Goal: Check status: Check status

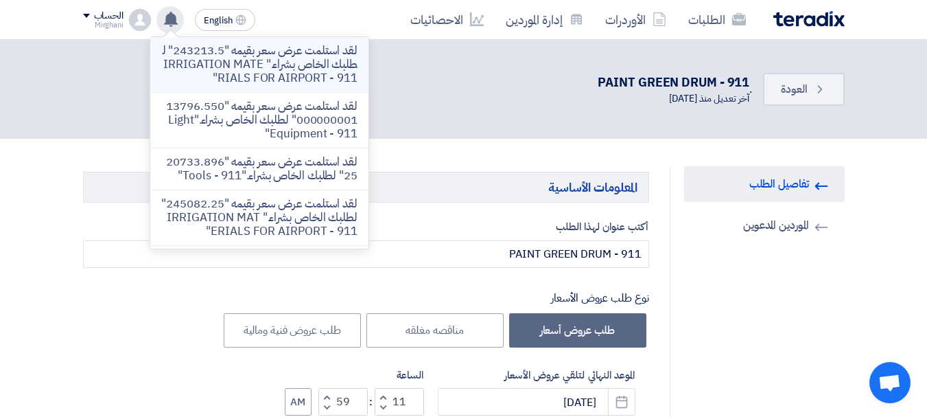
click at [237, 69] on p "لقد استلمت عرض سعر بقيمه "243213.5" لطلبك الخاص بشراء." IRRIGATION MATERIALS FO…" at bounding box center [259, 64] width 196 height 41
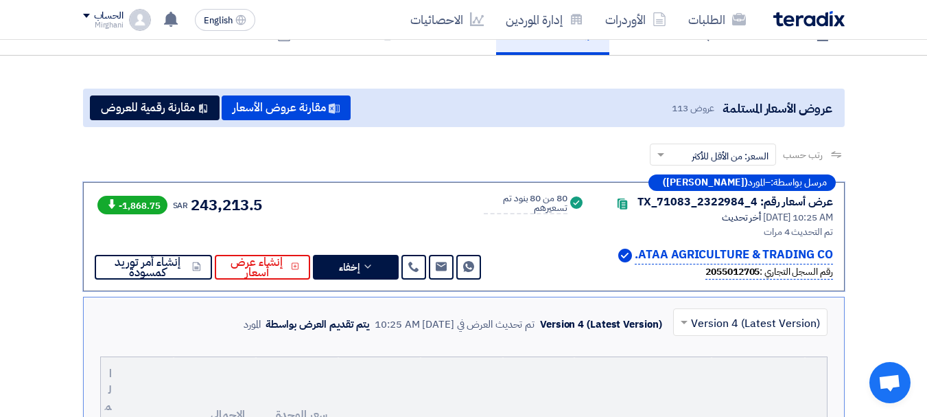
scroll to position [102, 0]
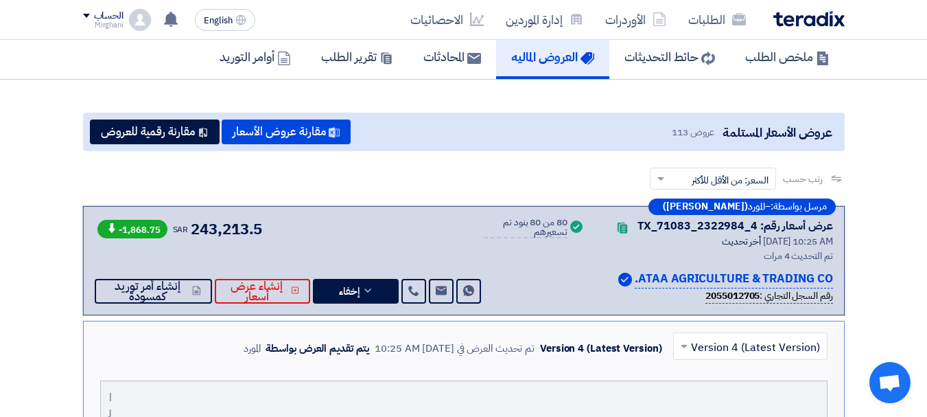
click at [441, 240] on div "-1,868.75 SAR 243,213.5 Send Message" at bounding box center [290, 261] width 390 height 86
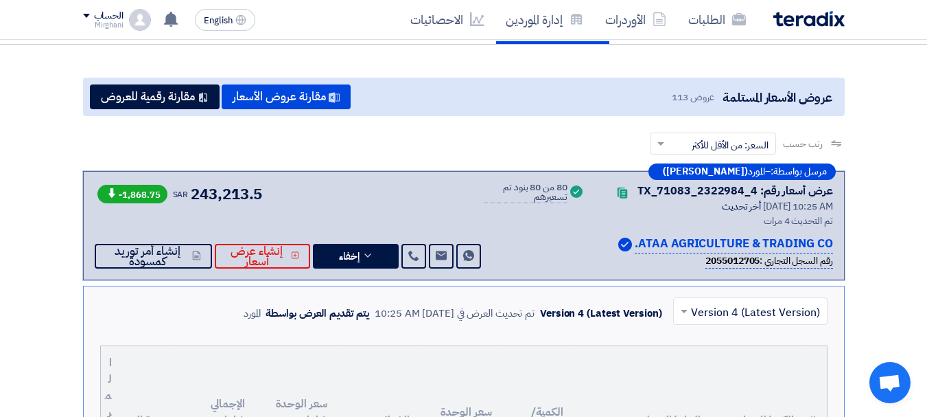
scroll to position [69, 0]
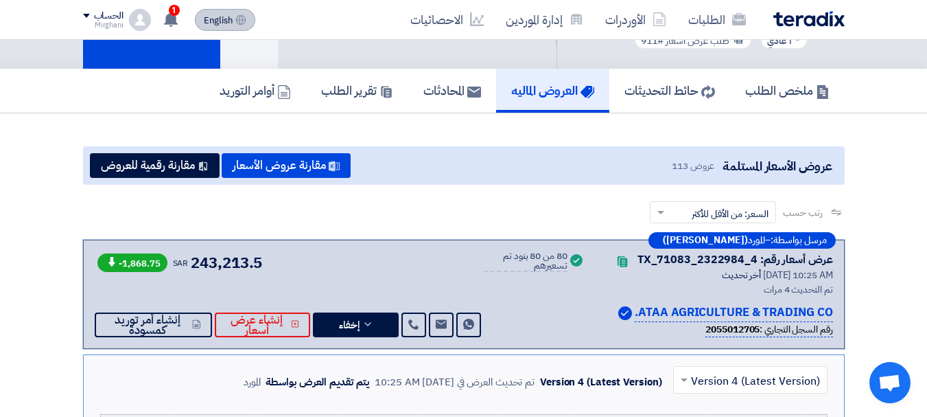
click at [176, 18] on use at bounding box center [171, 19] width 14 height 15
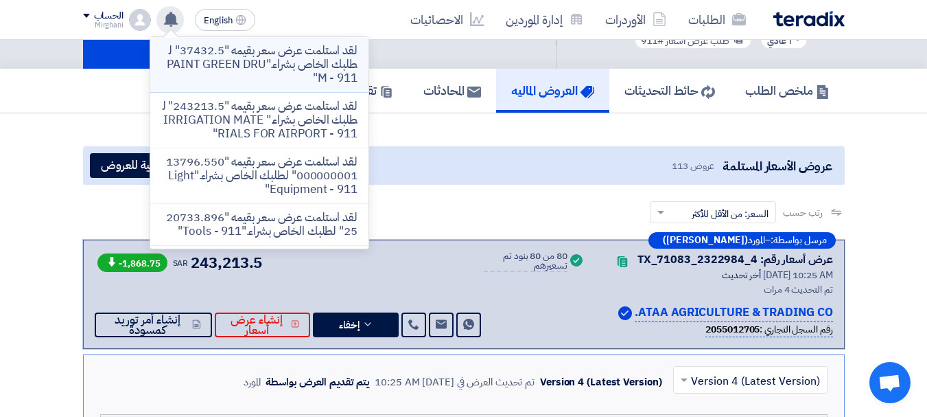
click at [246, 63] on p "لقد استلمت عرض سعر بقيمه "37432.5" لطلبك الخاص بشراء."PAINT GREEN DRUM - 911"" at bounding box center [259, 64] width 196 height 41
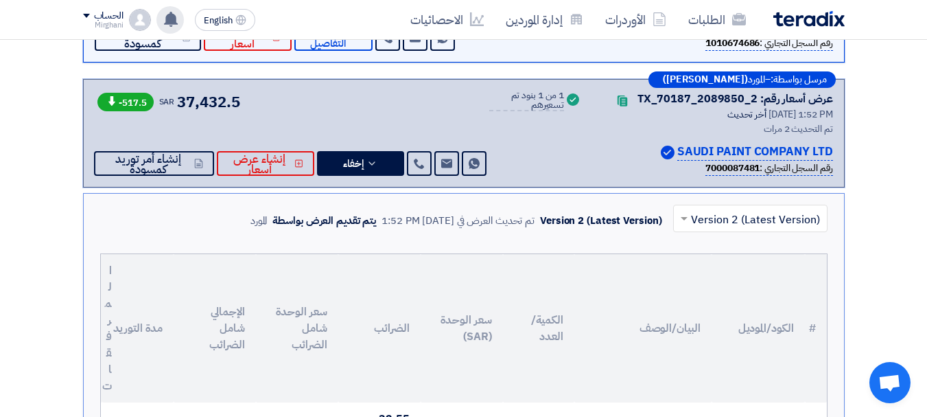
scroll to position [343, 0]
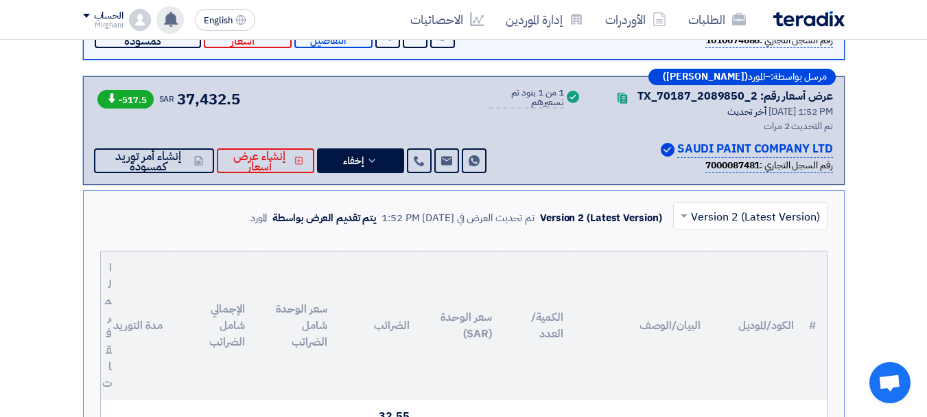
click at [347, 89] on div "-517.5 SAR 37,432.5 Send Message Send Message" at bounding box center [292, 131] width 395 height 86
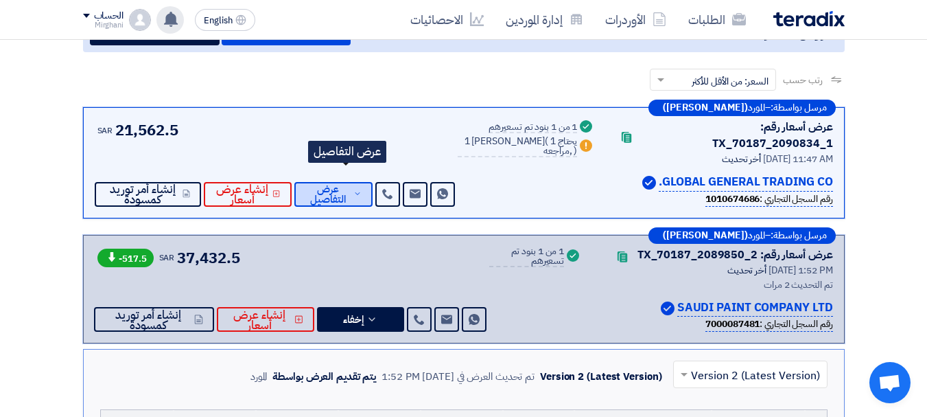
scroll to position [206, 0]
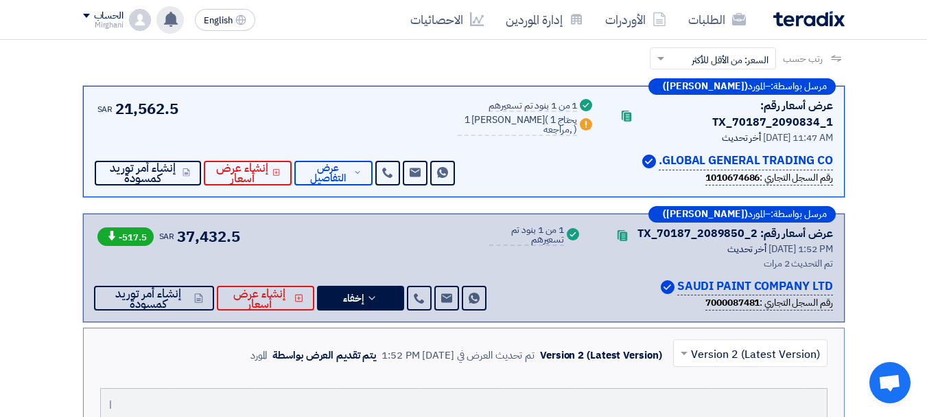
click at [298, 235] on div "-517.5 SAR 37,432.5 Send Message Send Message" at bounding box center [292, 268] width 395 height 86
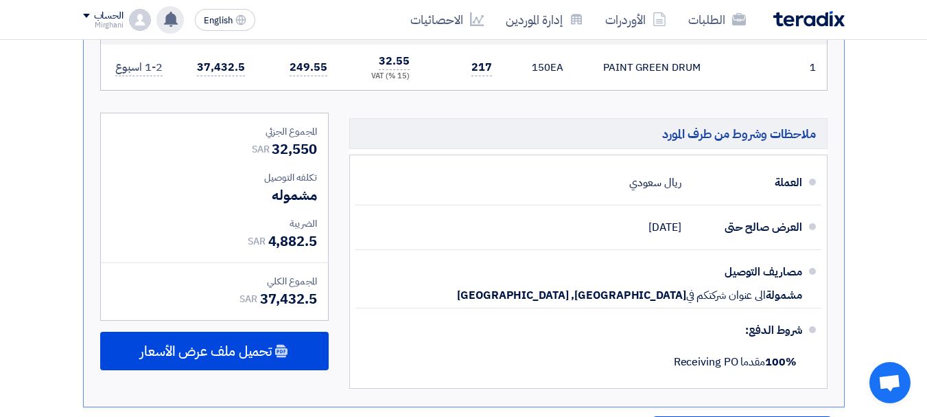
scroll to position [755, 0]
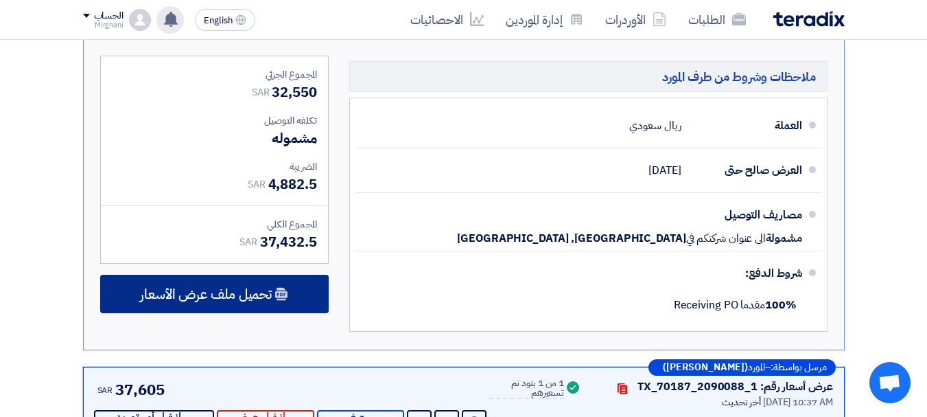
click at [210, 288] on span "تحميل ملف عرض الأسعار" at bounding box center [206, 294] width 132 height 12
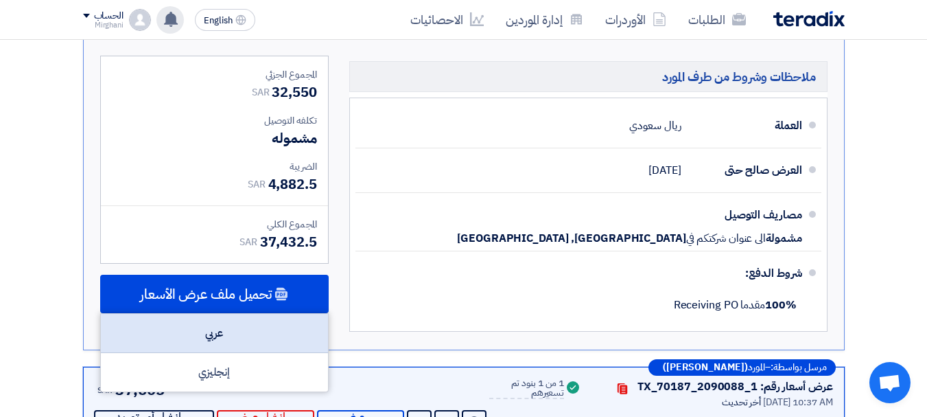
click at [229, 314] on div "عربي" at bounding box center [214, 333] width 227 height 39
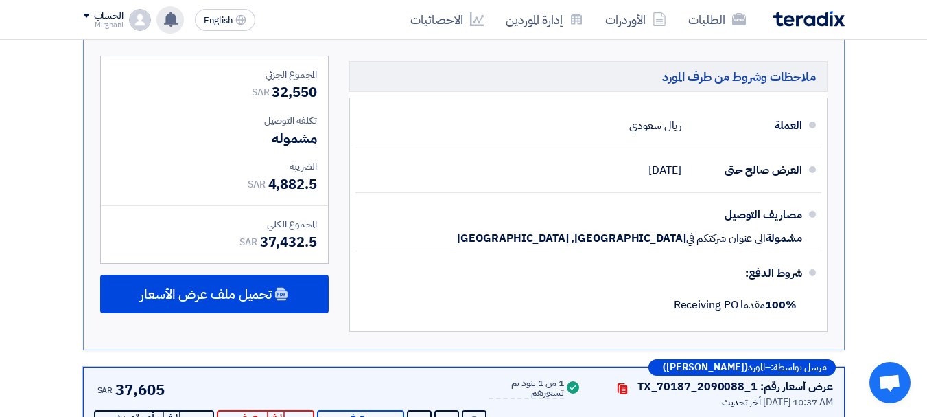
scroll to position [686, 0]
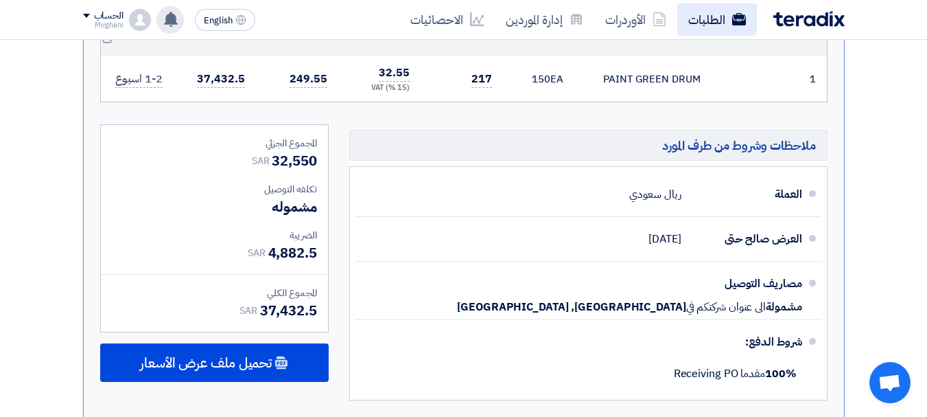
click at [694, 19] on link "الطلبات" at bounding box center [717, 19] width 80 height 32
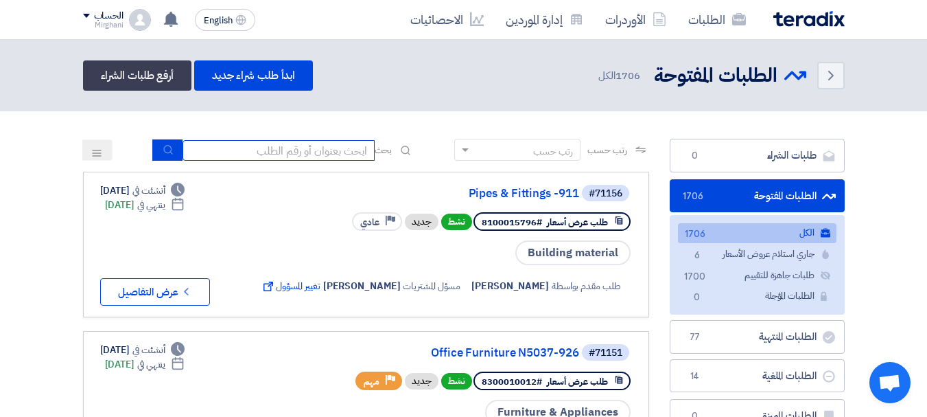
paste input "71156"
type input "71156"
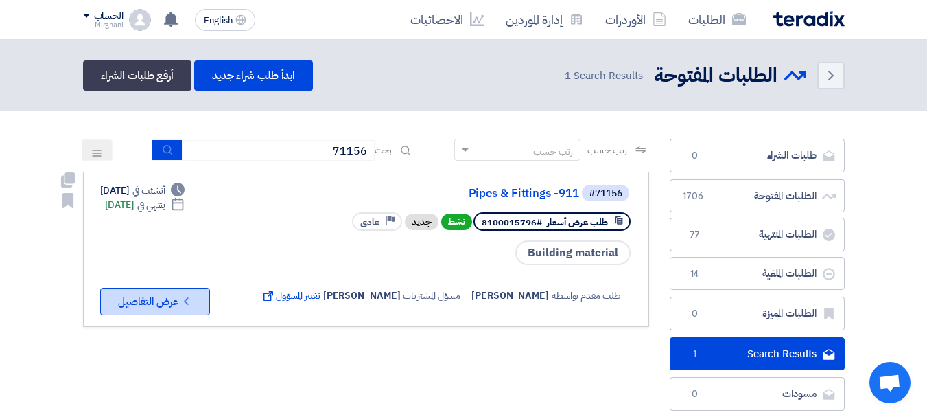
click at [185, 305] on icon "Check details" at bounding box center [186, 300] width 13 height 13
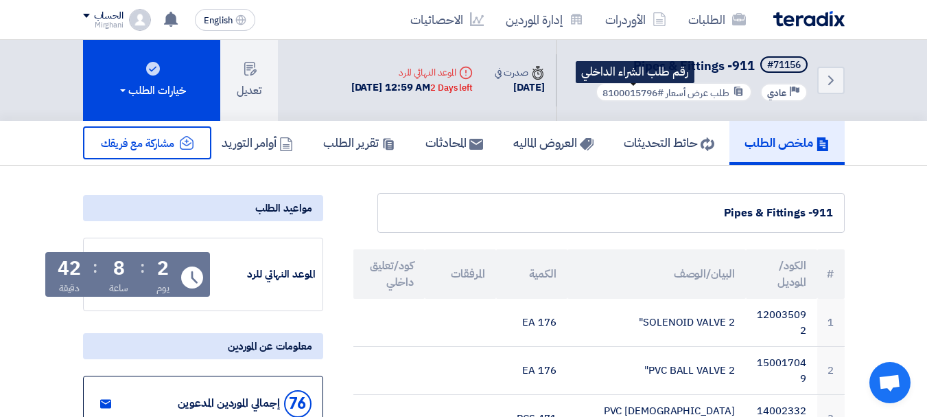
drag, startPoint x: 599, startPoint y: 92, endPoint x: 660, endPoint y: 95, distance: 61.2
click at [660, 95] on span "#8100015796" at bounding box center [633, 93] width 61 height 14
copy span "8100015796"
